Goal: Find specific page/section: Find specific page/section

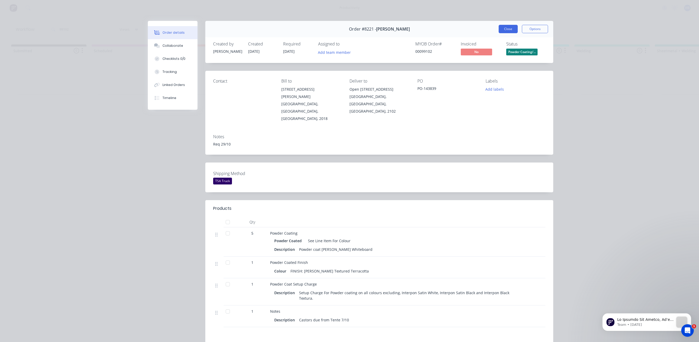
click at [507, 31] on button "Close" at bounding box center [508, 29] width 19 height 8
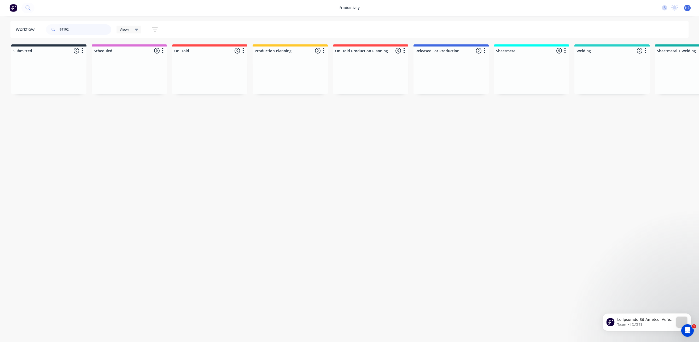
drag, startPoint x: 85, startPoint y: 30, endPoint x: 40, endPoint y: 27, distance: 44.8
click at [40, 27] on header "Workflow 99102 Views Save new view None (Default) edit Delivery edit Production…" at bounding box center [349, 29] width 678 height 17
type input "wilkhahn"
drag, startPoint x: 421, startPoint y: 341, endPoint x: 520, endPoint y: 342, distance: 99.0
click at [531, 311] on html "productivity productivity Workflow Planner Delivery Scheduling Timesheets No ne…" at bounding box center [349, 155] width 699 height 311
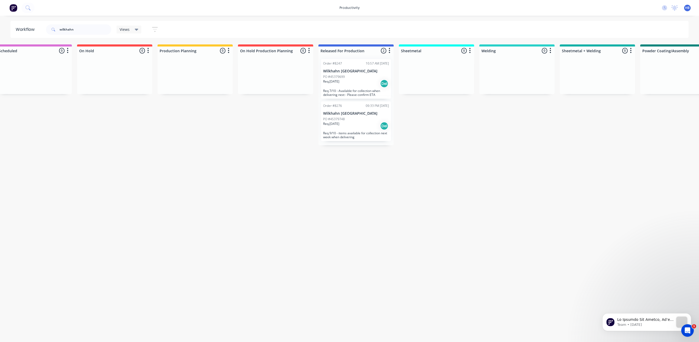
scroll to position [0, 49]
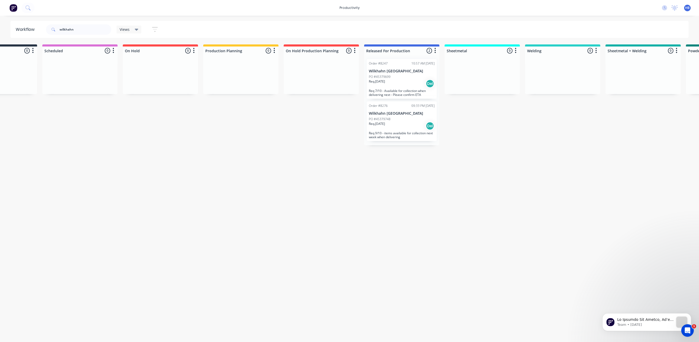
click at [397, 120] on div "PO #45379748" at bounding box center [402, 119] width 66 height 5
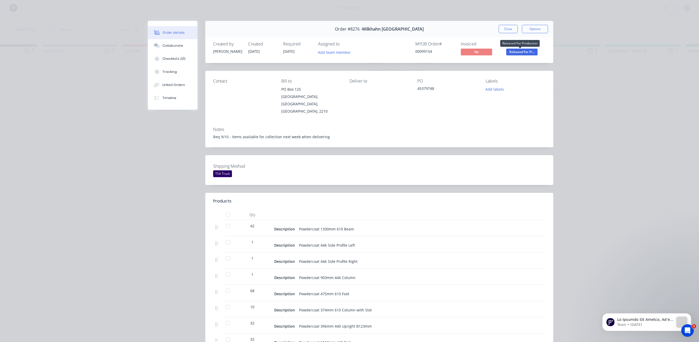
click at [517, 54] on span "Released For Pr..." at bounding box center [521, 52] width 31 height 7
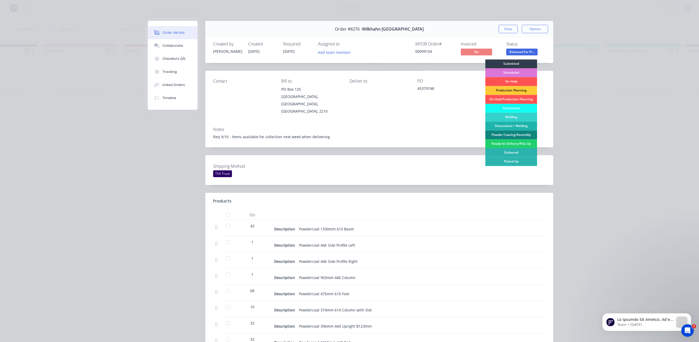
click at [513, 134] on div "Powder Coating/Assembly" at bounding box center [511, 134] width 52 height 9
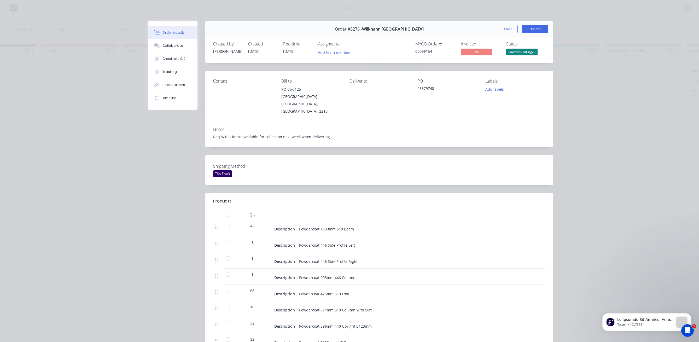
click at [530, 27] on button "Options" at bounding box center [535, 29] width 26 height 8
click at [502, 53] on div "Work Order" at bounding box center [520, 53] width 45 height 8
click at [501, 62] on div "Standard" at bounding box center [520, 64] width 45 height 8
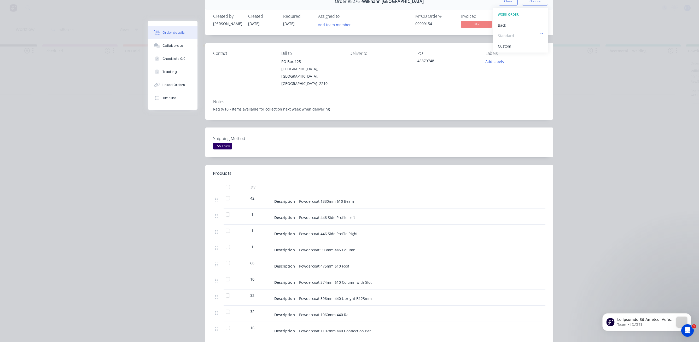
scroll to position [0, 0]
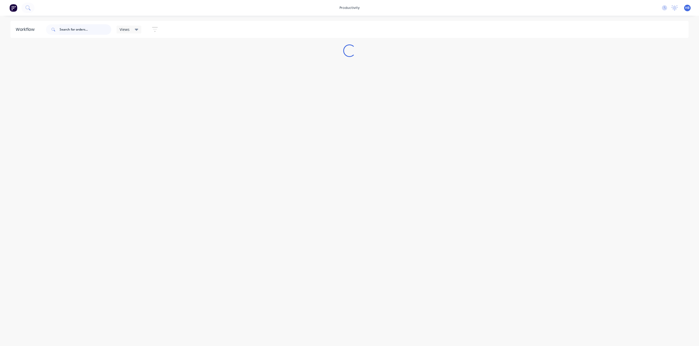
click at [84, 29] on input "text" at bounding box center [86, 29] width 52 height 10
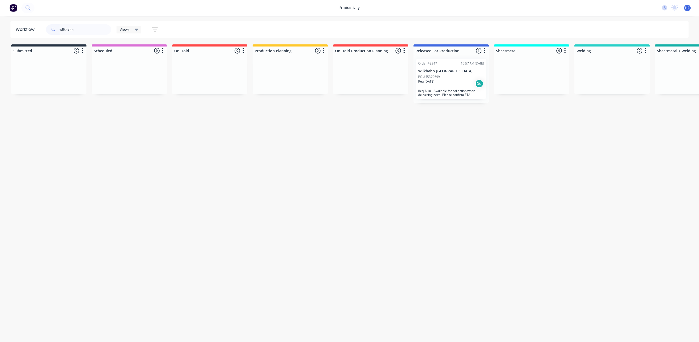
click at [433, 74] on div "Order #8247 10:57 AM [DATE] Wilkhahn Asia Pacific PO #45379699 Req. [DATE] Del …" at bounding box center [451, 79] width 70 height 40
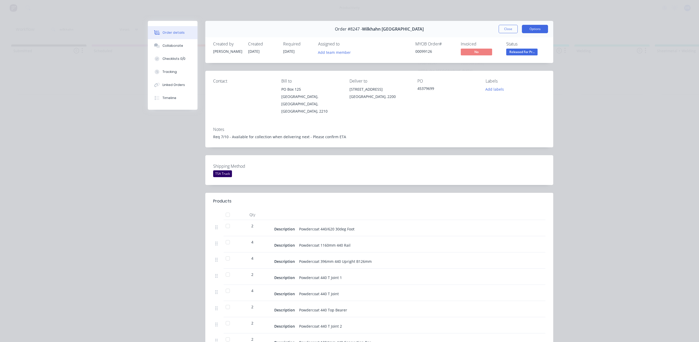
click at [529, 29] on button "Options" at bounding box center [535, 29] width 26 height 8
click at [515, 52] on div "Work Order" at bounding box center [520, 53] width 45 height 8
click at [507, 63] on div "Standard" at bounding box center [520, 64] width 45 height 8
click at [506, 28] on button "Close" at bounding box center [508, 29] width 19 height 8
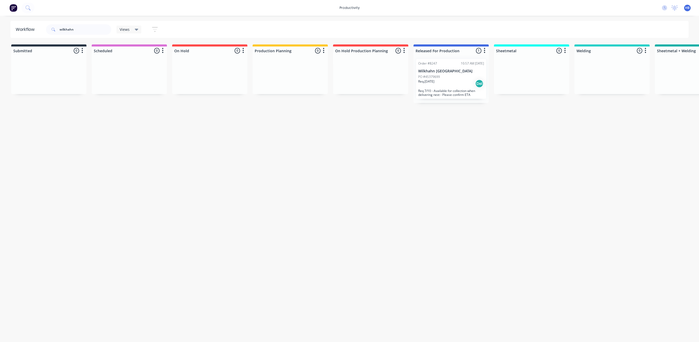
click at [459, 71] on p "Wilkhahn [GEOGRAPHIC_DATA]" at bounding box center [451, 71] width 66 height 4
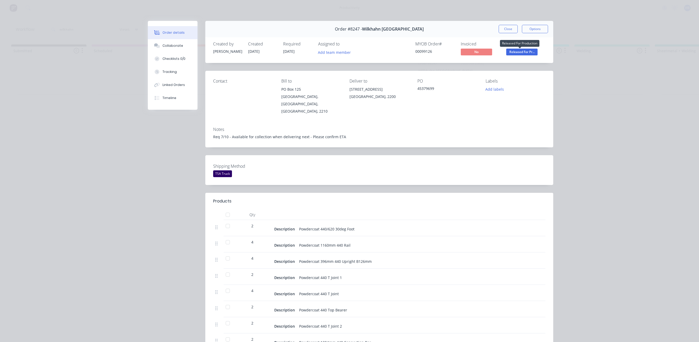
click at [523, 52] on span "Released For Pr..." at bounding box center [521, 52] width 31 height 7
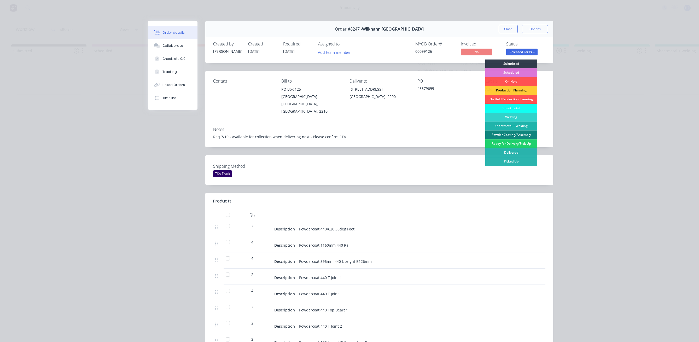
click at [511, 134] on div "Powder Coating/Assembly" at bounding box center [511, 134] width 52 height 9
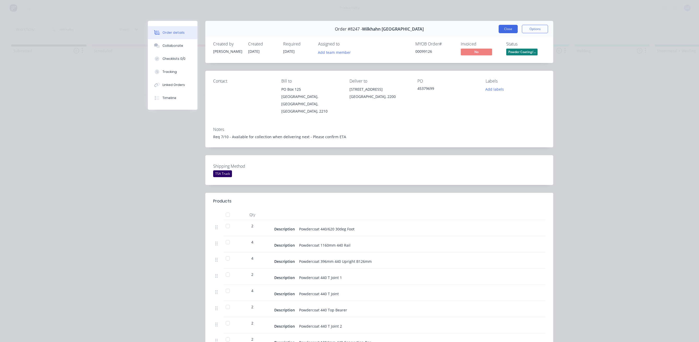
click at [507, 29] on button "Close" at bounding box center [508, 29] width 19 height 8
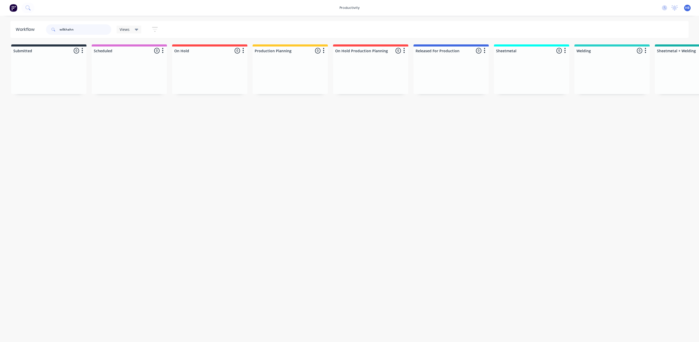
click at [86, 28] on input "wilkhahn" at bounding box center [86, 29] width 52 height 10
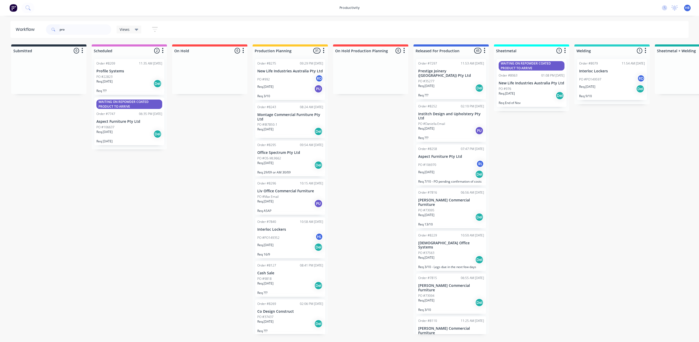
click at [462, 84] on div "Req. [DATE] Del" at bounding box center [451, 88] width 66 height 9
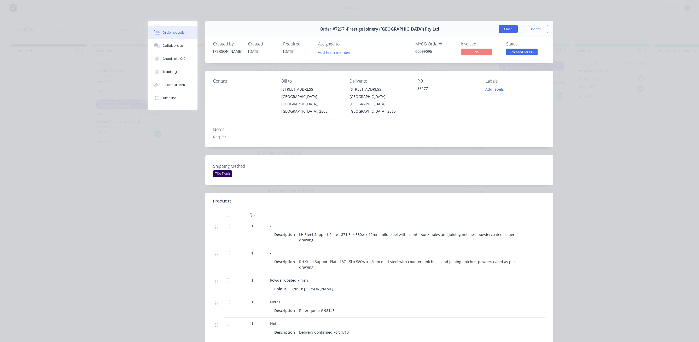
click at [502, 30] on button "Close" at bounding box center [508, 29] width 19 height 8
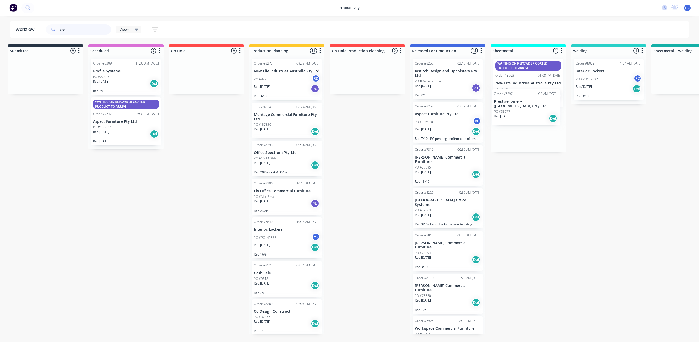
drag, startPoint x: 449, startPoint y: 77, endPoint x: 527, endPoint y: 109, distance: 84.1
click at [527, 109] on div "Submitted 0 Sort By Created date Required date Order number Customer name Most …" at bounding box center [504, 189] width 1022 height 290
click at [74, 30] on input "pro" at bounding box center [86, 29] width 52 height 10
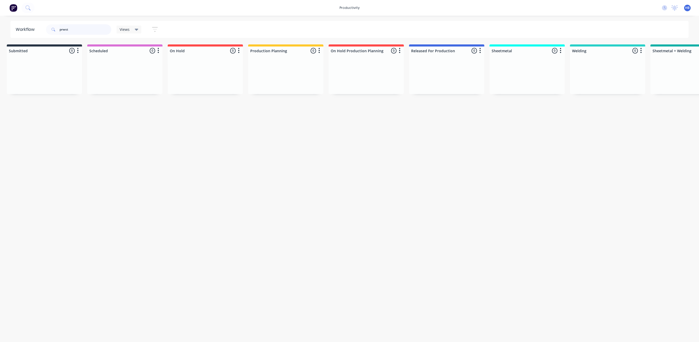
scroll to position [0, 0]
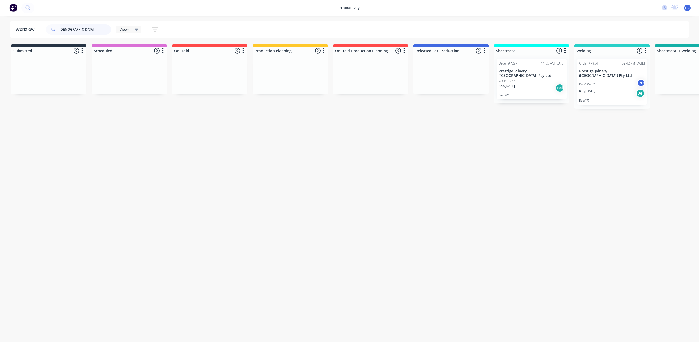
type input "[DEMOGRAPHIC_DATA]"
click at [604, 79] on div "PO #35226 RD" at bounding box center [612, 84] width 66 height 10
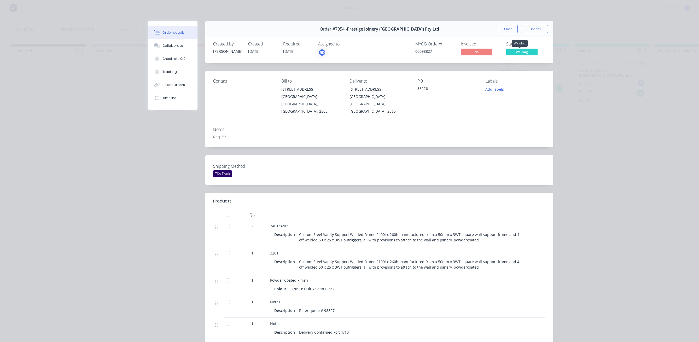
click at [527, 50] on span "Welding" at bounding box center [521, 52] width 31 height 7
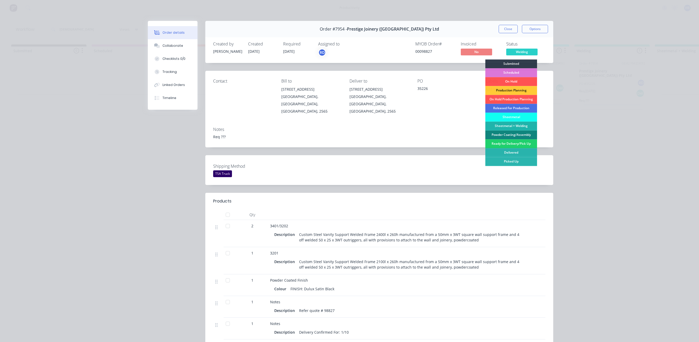
click at [513, 133] on div "Powder Coating/Assembly" at bounding box center [511, 134] width 52 height 9
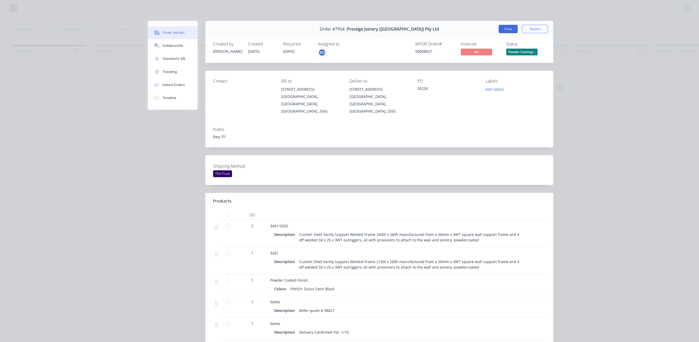
click at [504, 27] on button "Close" at bounding box center [508, 29] width 19 height 8
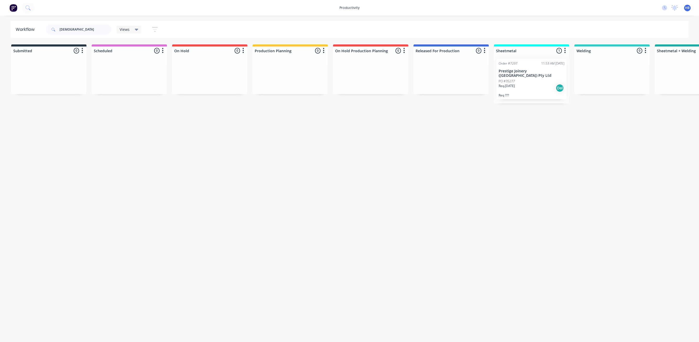
click at [529, 79] on div "PO #35277" at bounding box center [532, 81] width 66 height 5
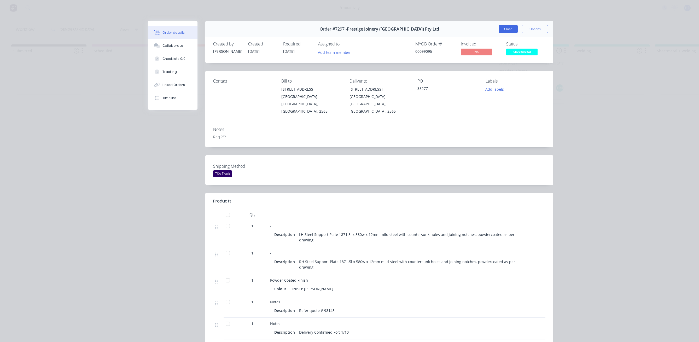
click at [500, 27] on button "Close" at bounding box center [508, 29] width 19 height 8
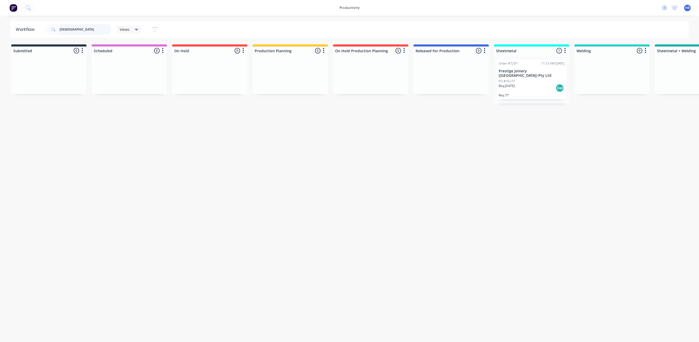
drag, startPoint x: 71, startPoint y: 29, endPoint x: 48, endPoint y: 26, distance: 23.1
click at [48, 26] on div "[DEMOGRAPHIC_DATA]" at bounding box center [78, 29] width 65 height 10
